Goal: Find specific page/section: Find specific page/section

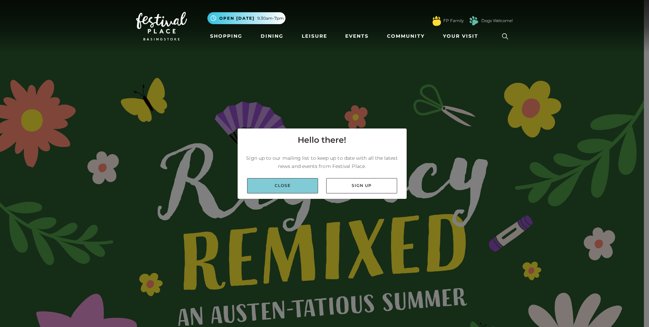
click at [280, 187] on link "Close" at bounding box center [282, 185] width 71 height 15
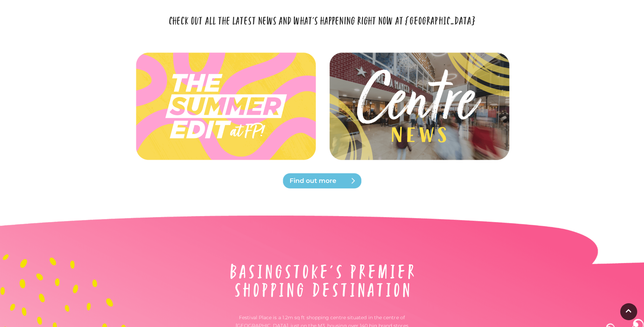
scroll to position [2003, 0]
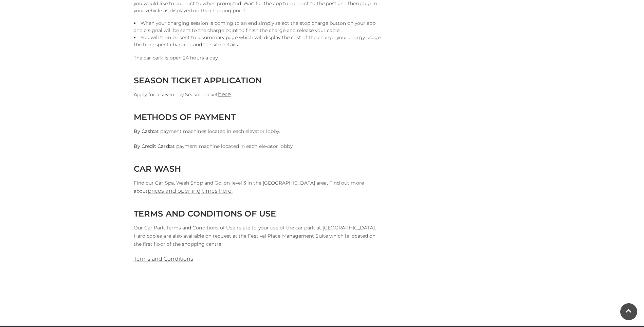
scroll to position [611, 0]
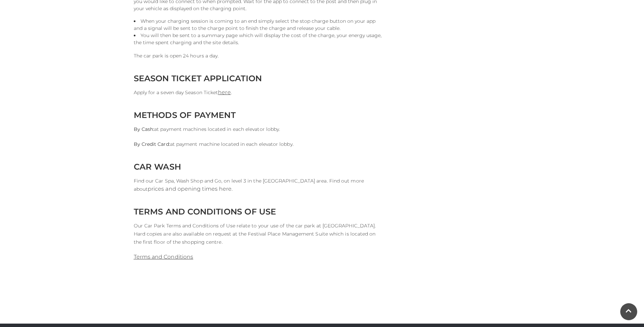
click at [233, 185] on link "prices and opening times here." at bounding box center [190, 188] width 85 height 6
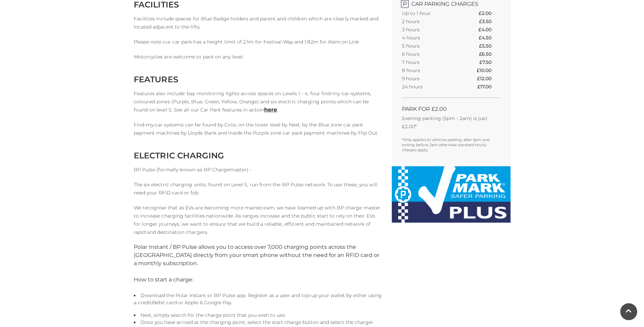
scroll to position [272, 0]
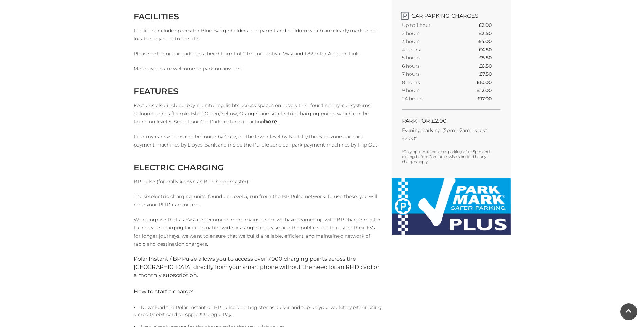
click at [253, 117] on p "Features also include: bay monitoring lights across spaces on Levels 1 - 4, fou…" at bounding box center [258, 113] width 248 height 24
click at [264, 124] on link "here" at bounding box center [270, 121] width 13 height 6
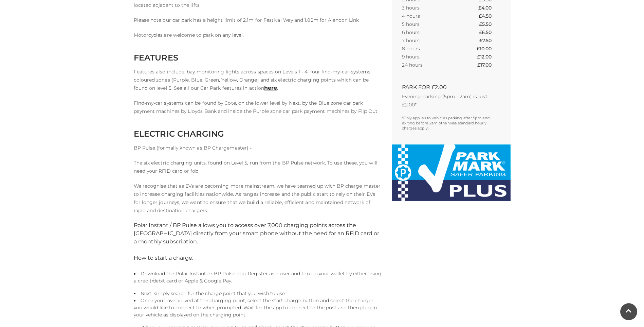
scroll to position [311, 0]
